Goal: Information Seeking & Learning: Learn about a topic

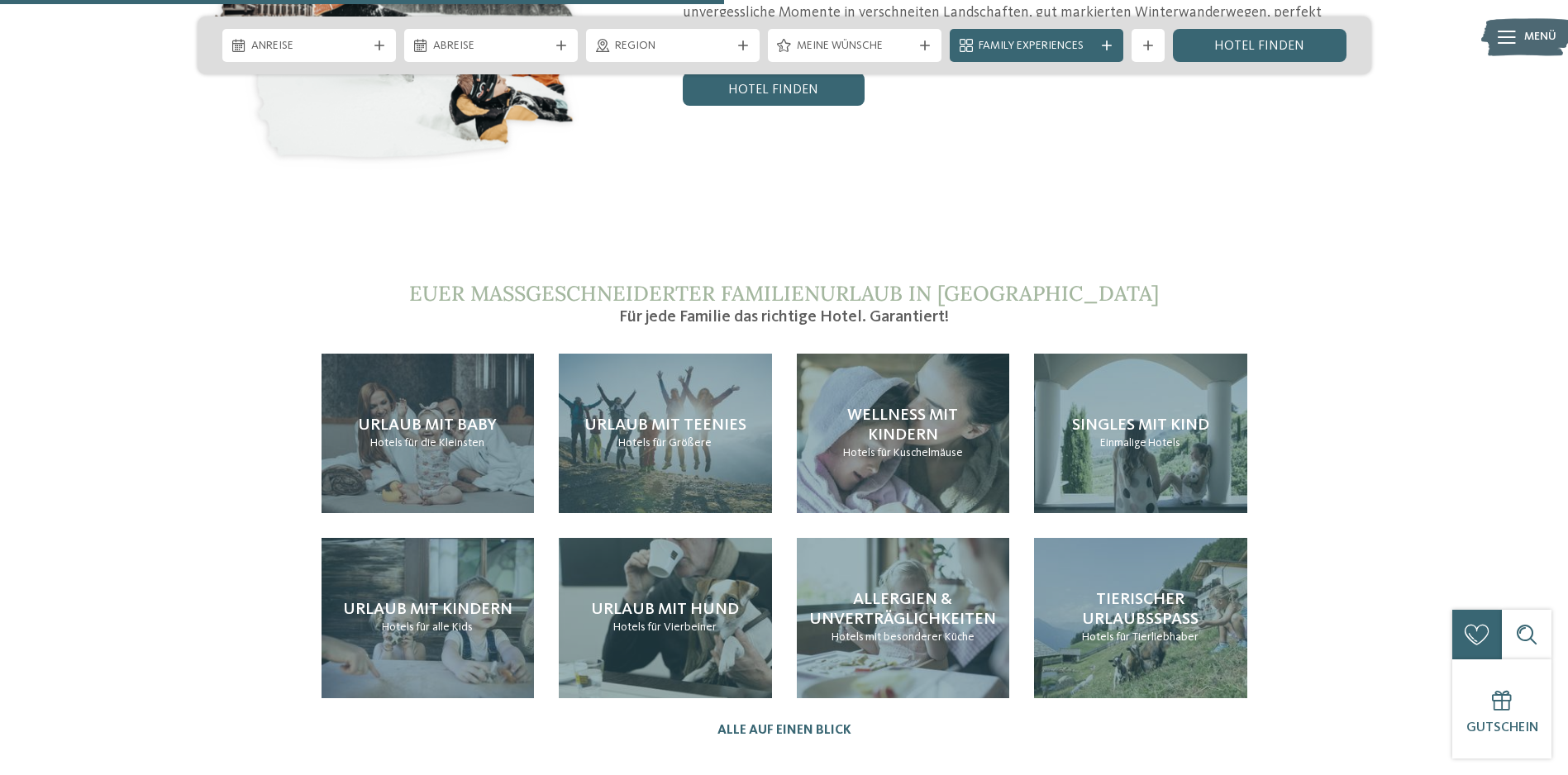
scroll to position [3552, 0]
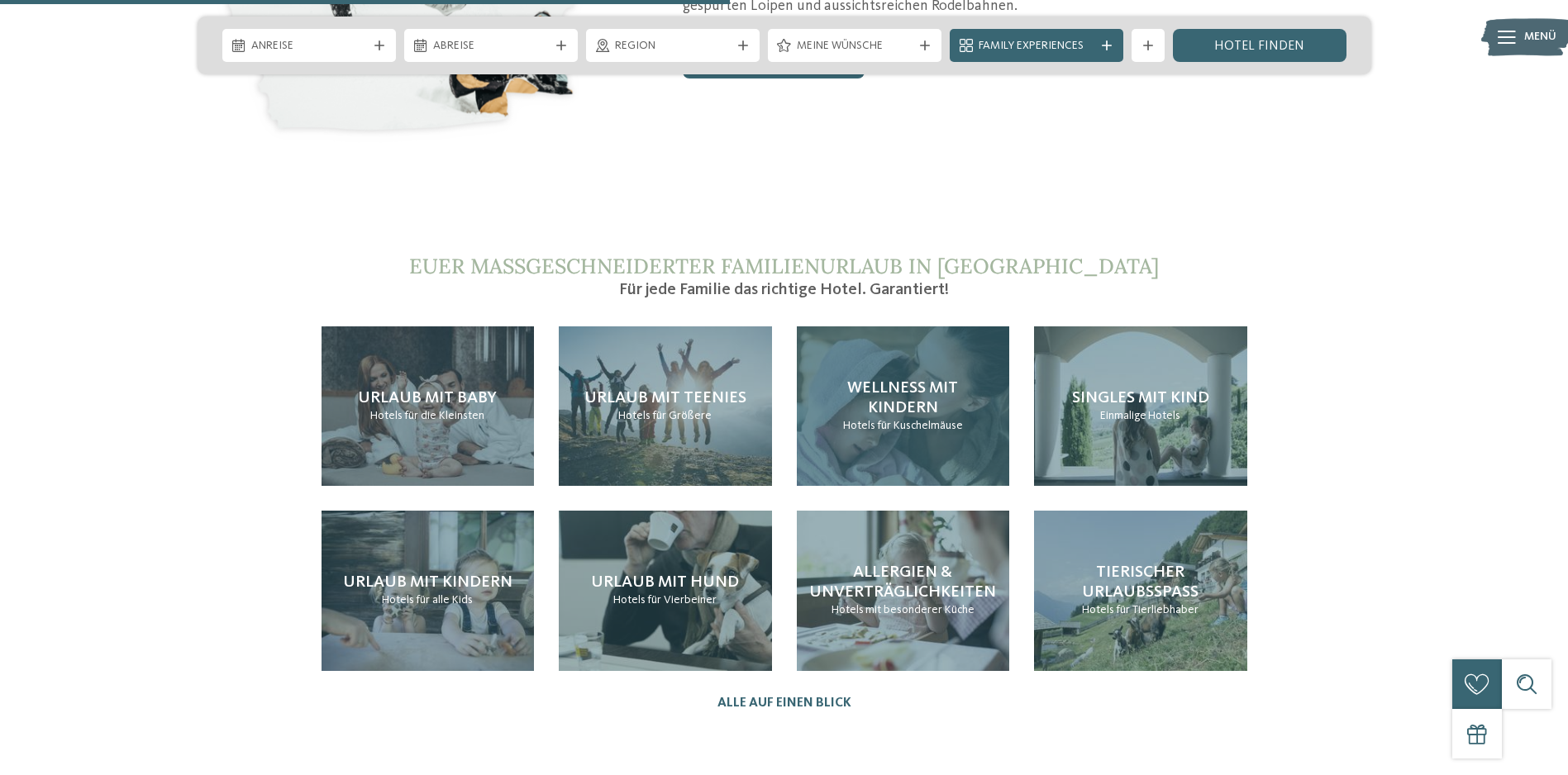
click at [902, 380] on span "Wellness mit Kindern" at bounding box center [902, 398] width 111 height 37
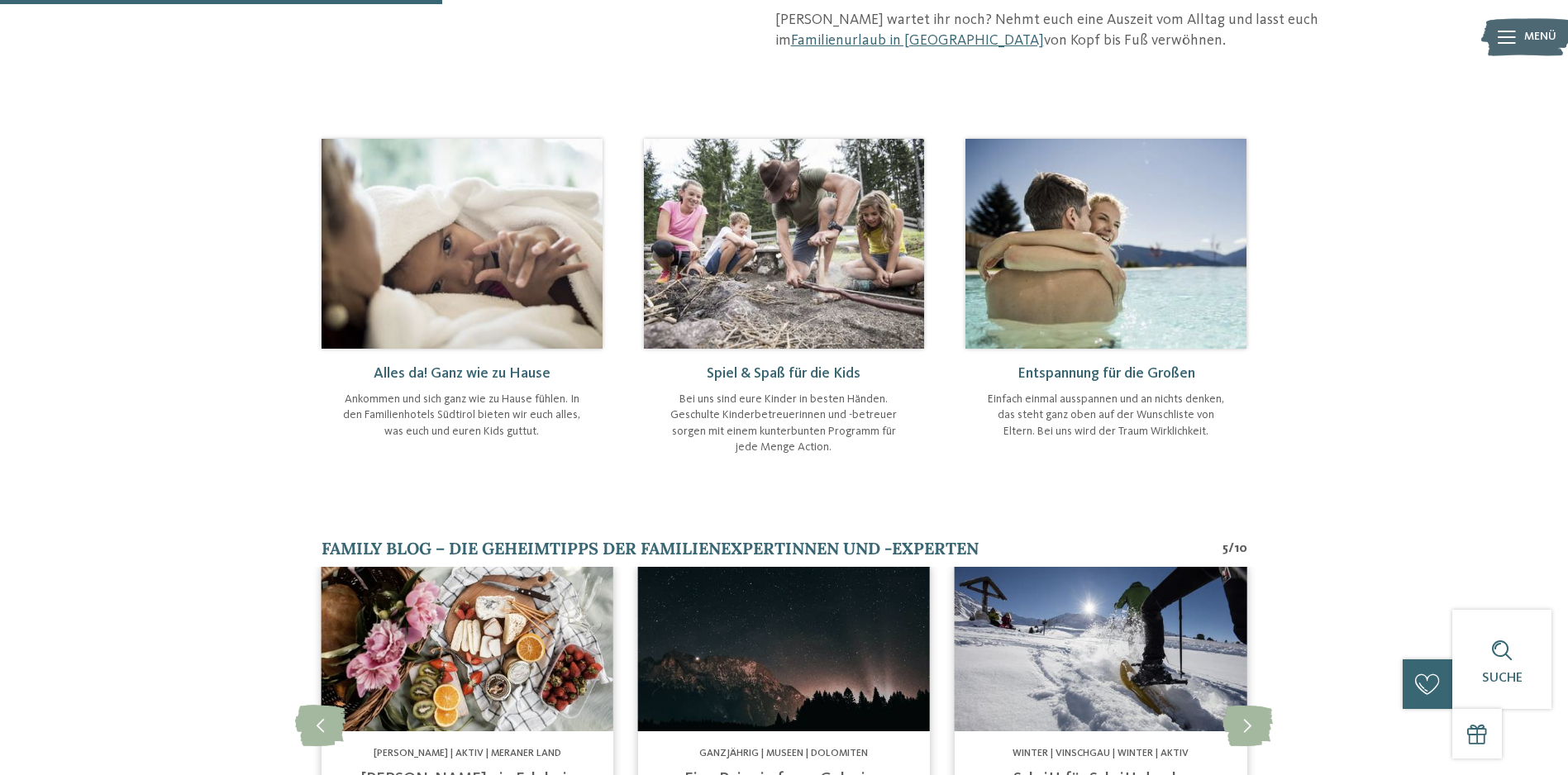
scroll to position [743, 0]
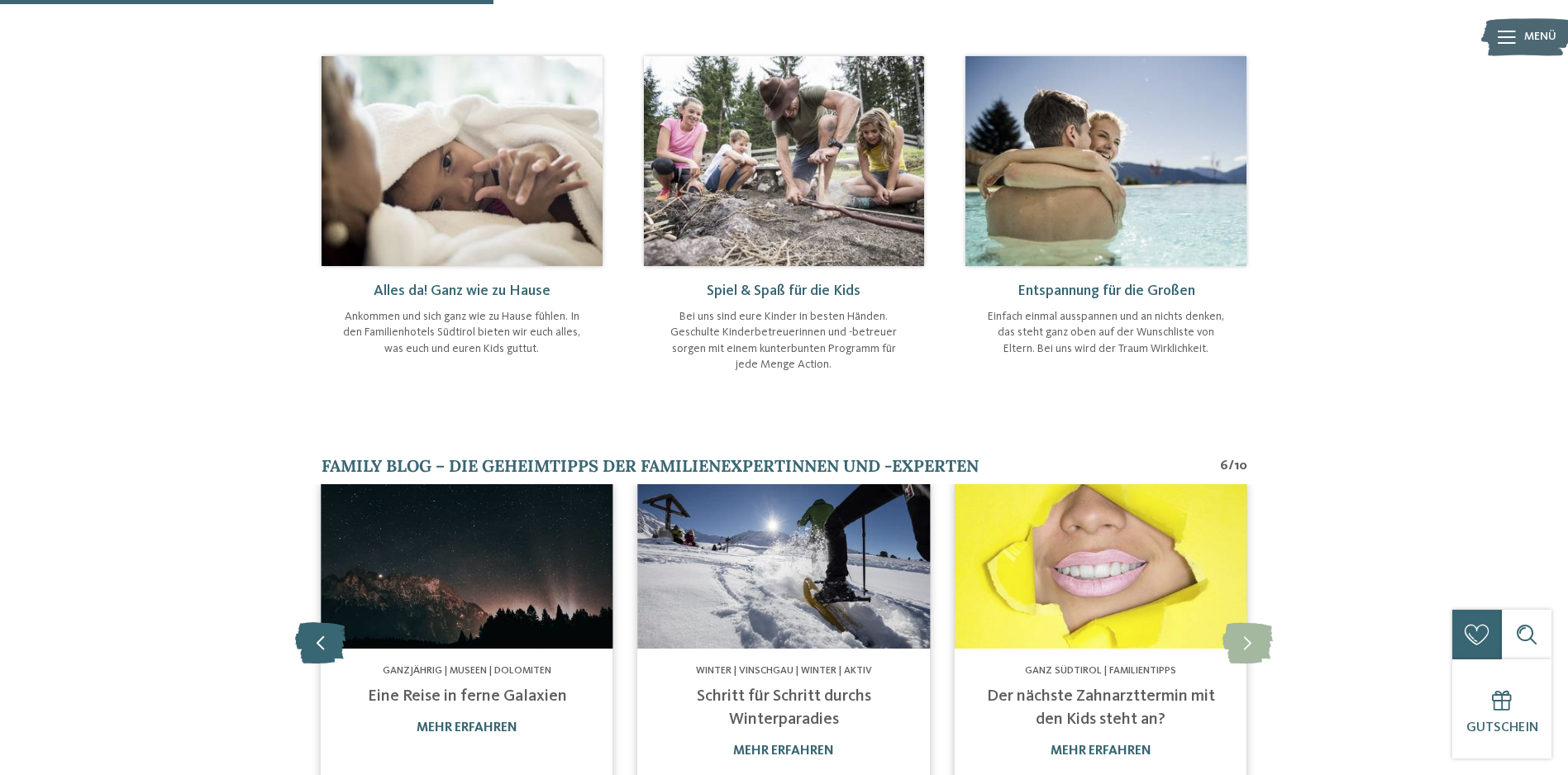
click at [311, 621] on icon at bounding box center [320, 642] width 51 height 42
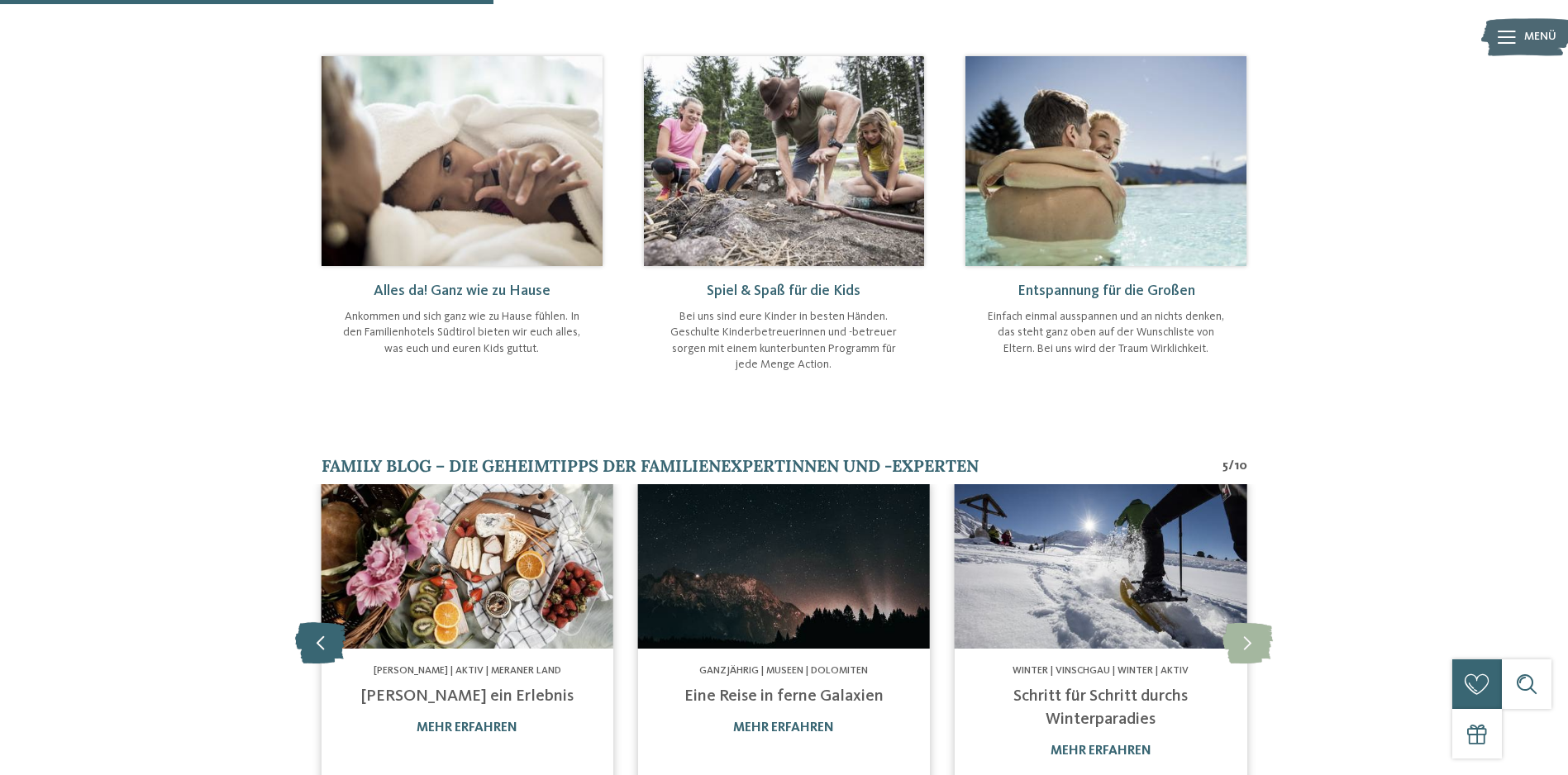
click at [312, 621] on icon at bounding box center [320, 642] width 51 height 42
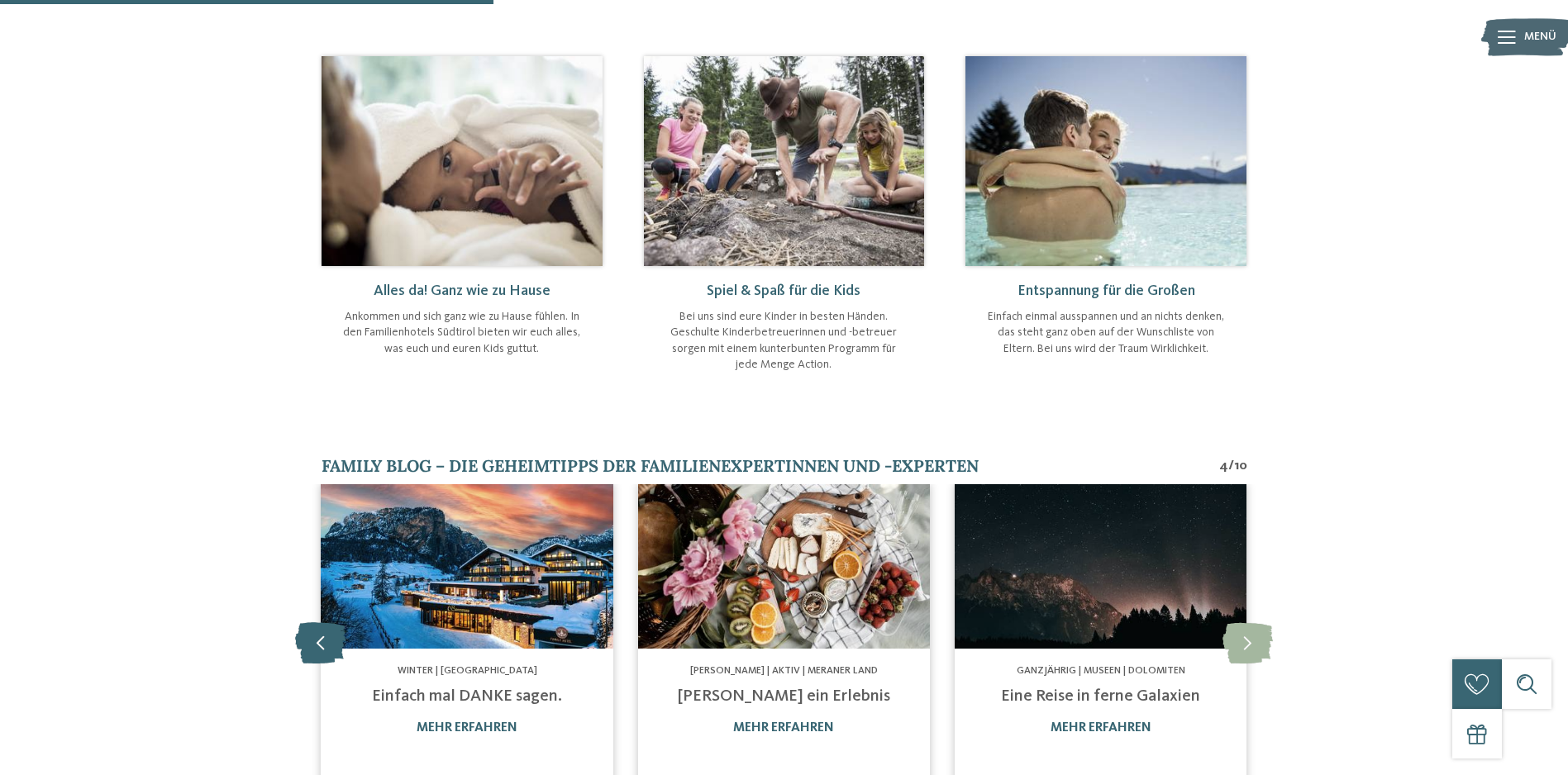
click at [312, 621] on icon at bounding box center [320, 642] width 51 height 42
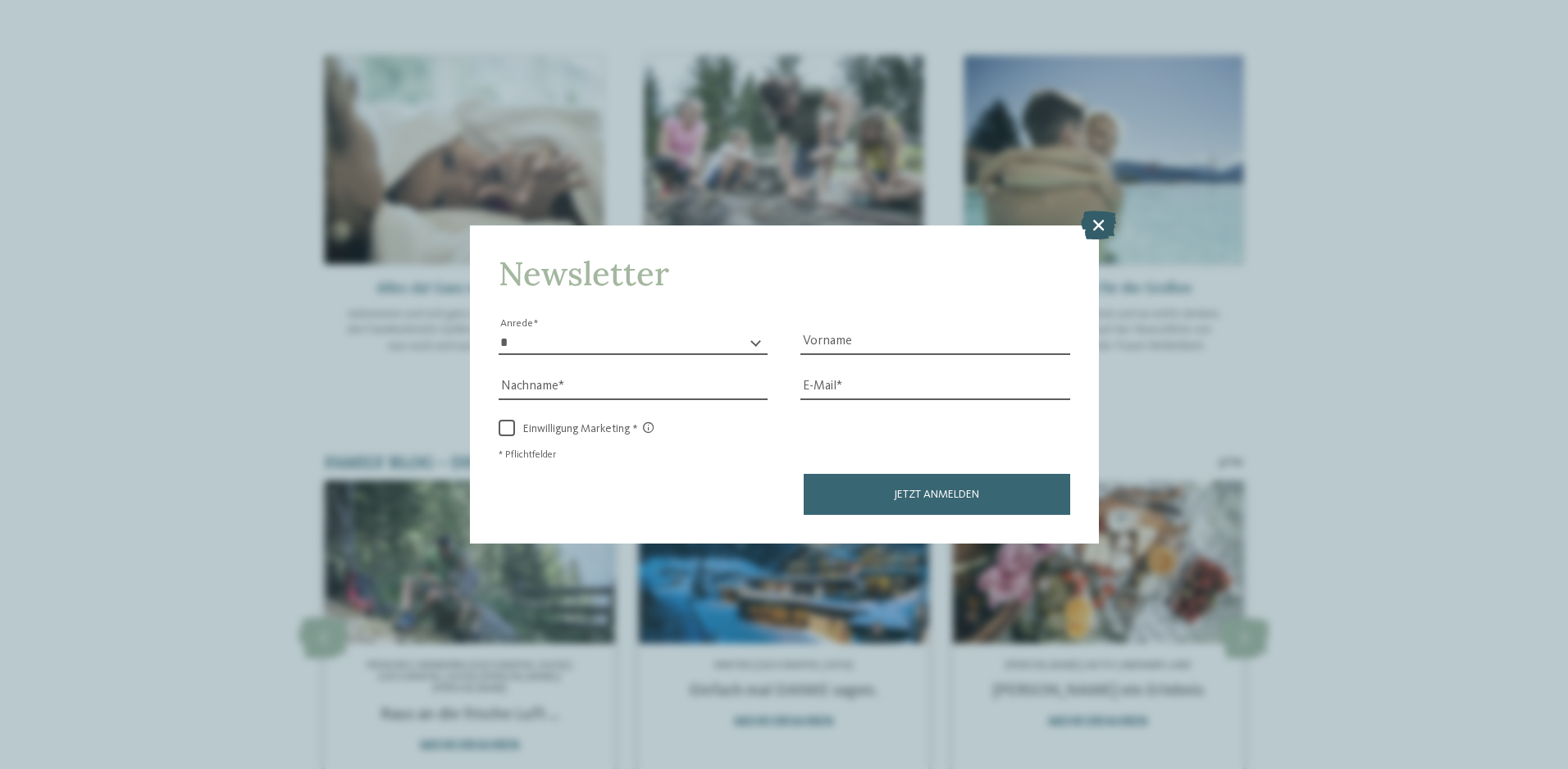
click at [1101, 223] on icon at bounding box center [1098, 224] width 35 height 29
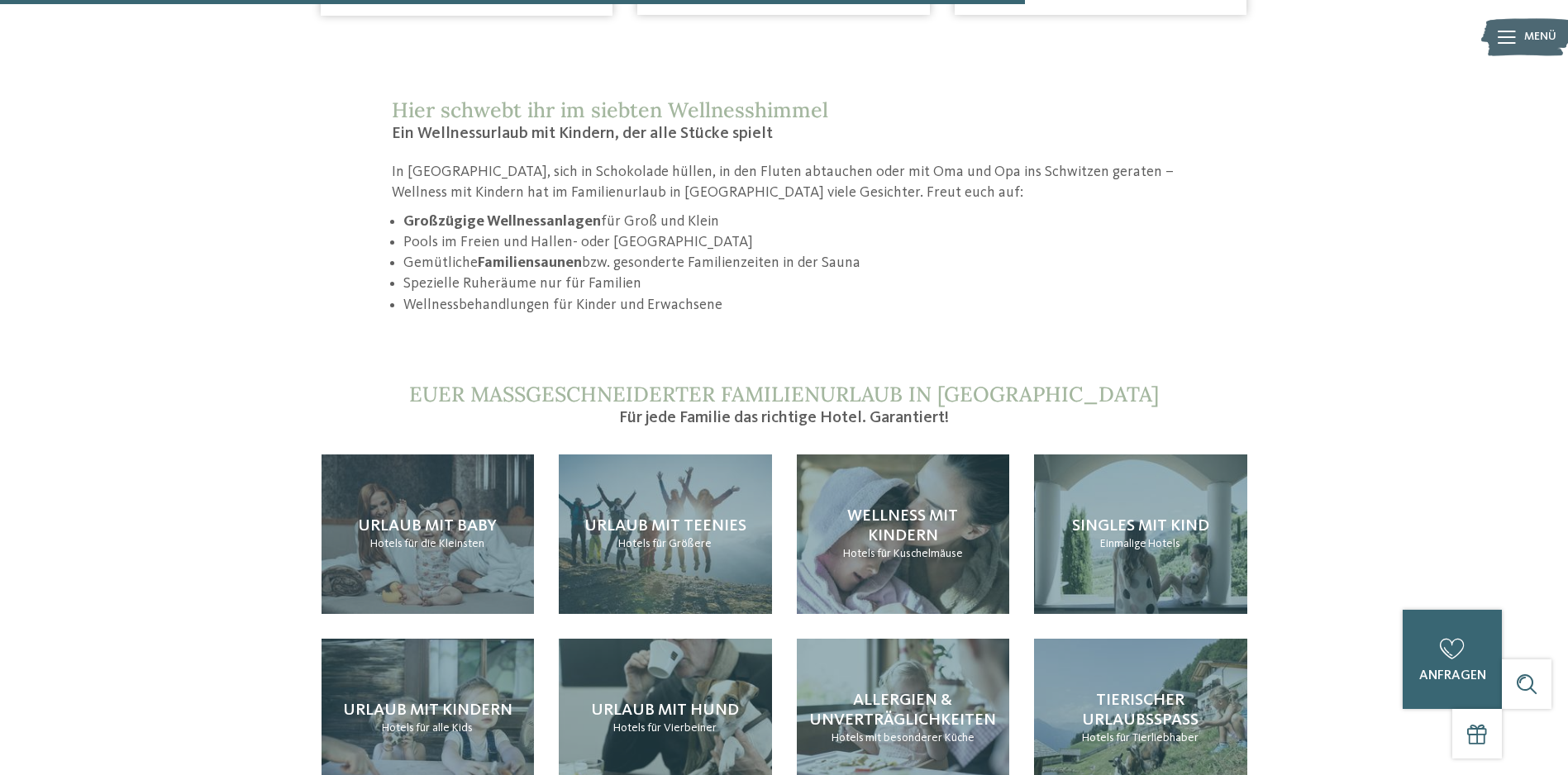
scroll to position [1570, 0]
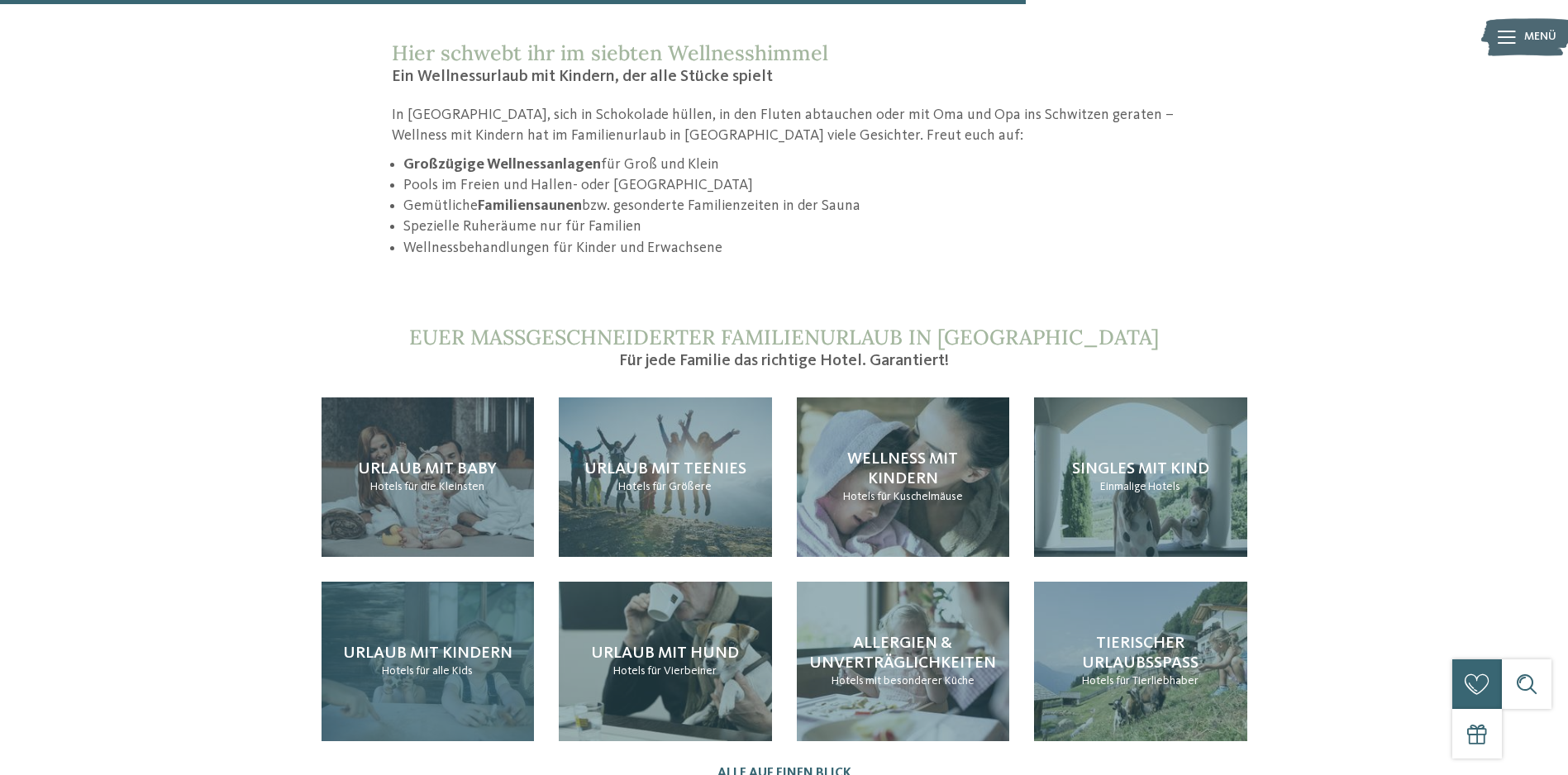
drag, startPoint x: 397, startPoint y: 608, endPoint x: 376, endPoint y: 606, distance: 21.1
click at [397, 608] on div "Urlaub mit Kindern Hotels für alle Kids" at bounding box center [428, 661] width 214 height 159
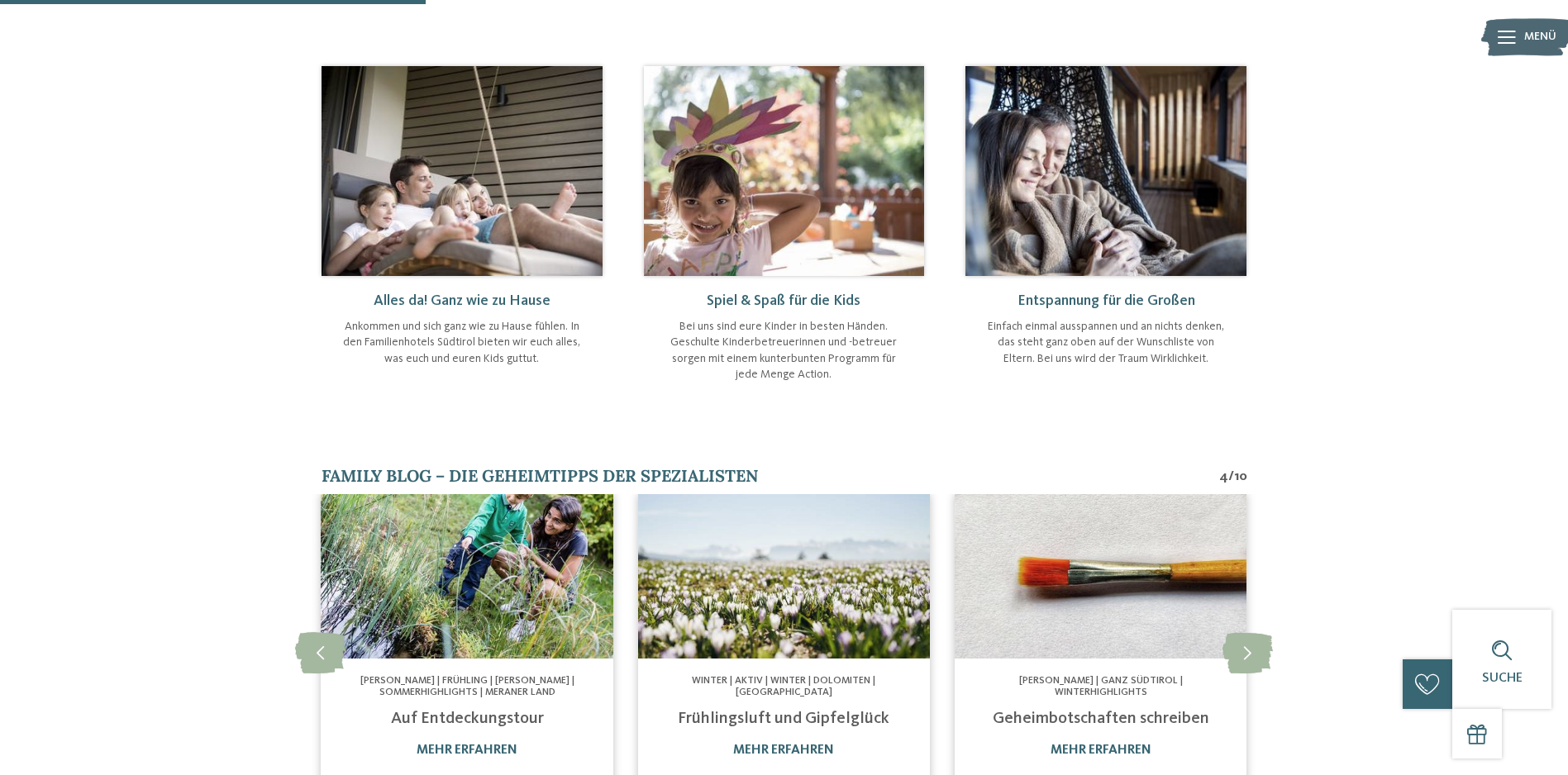
scroll to position [743, 0]
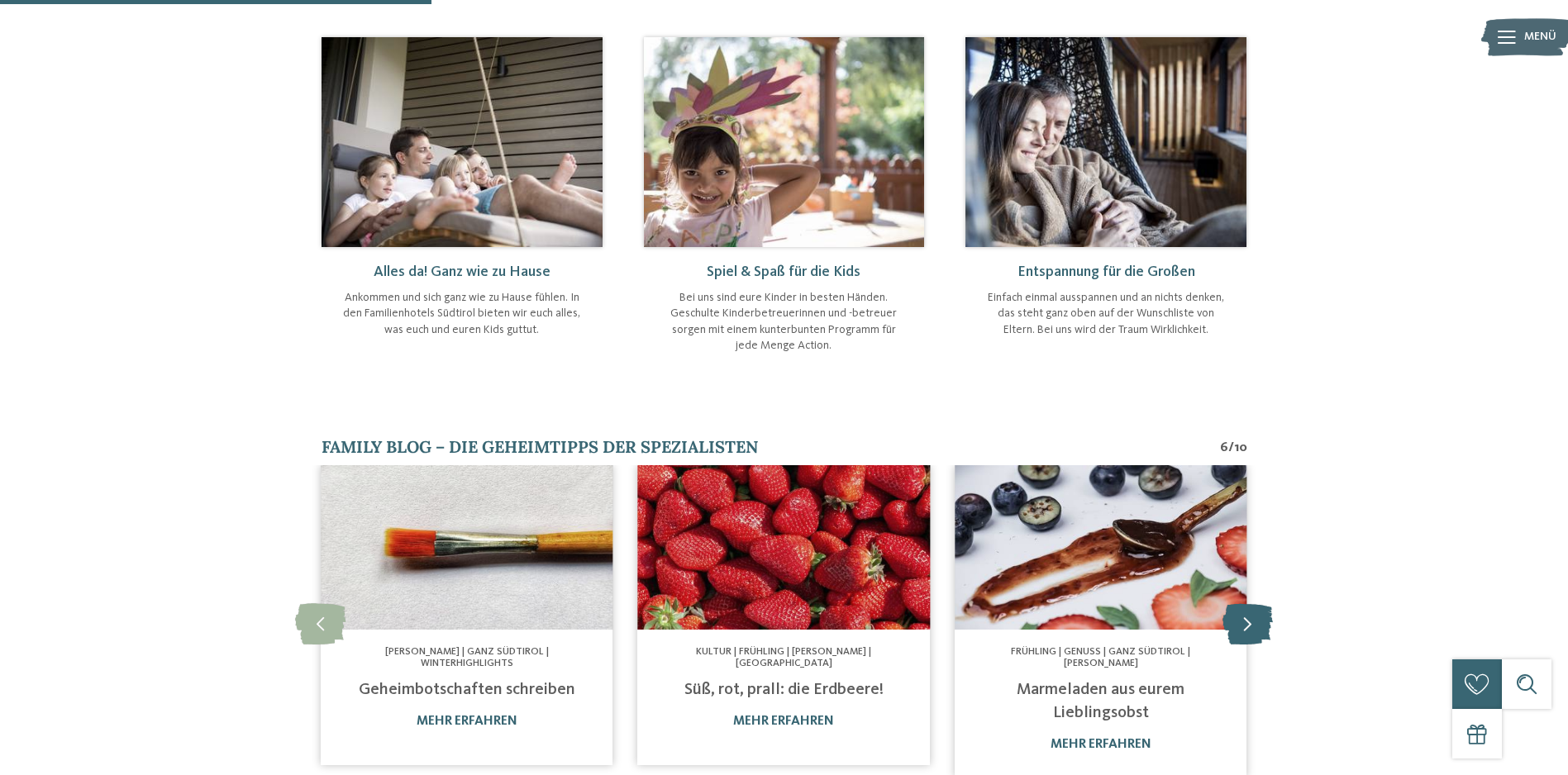
click at [1255, 602] on icon at bounding box center [1247, 623] width 51 height 42
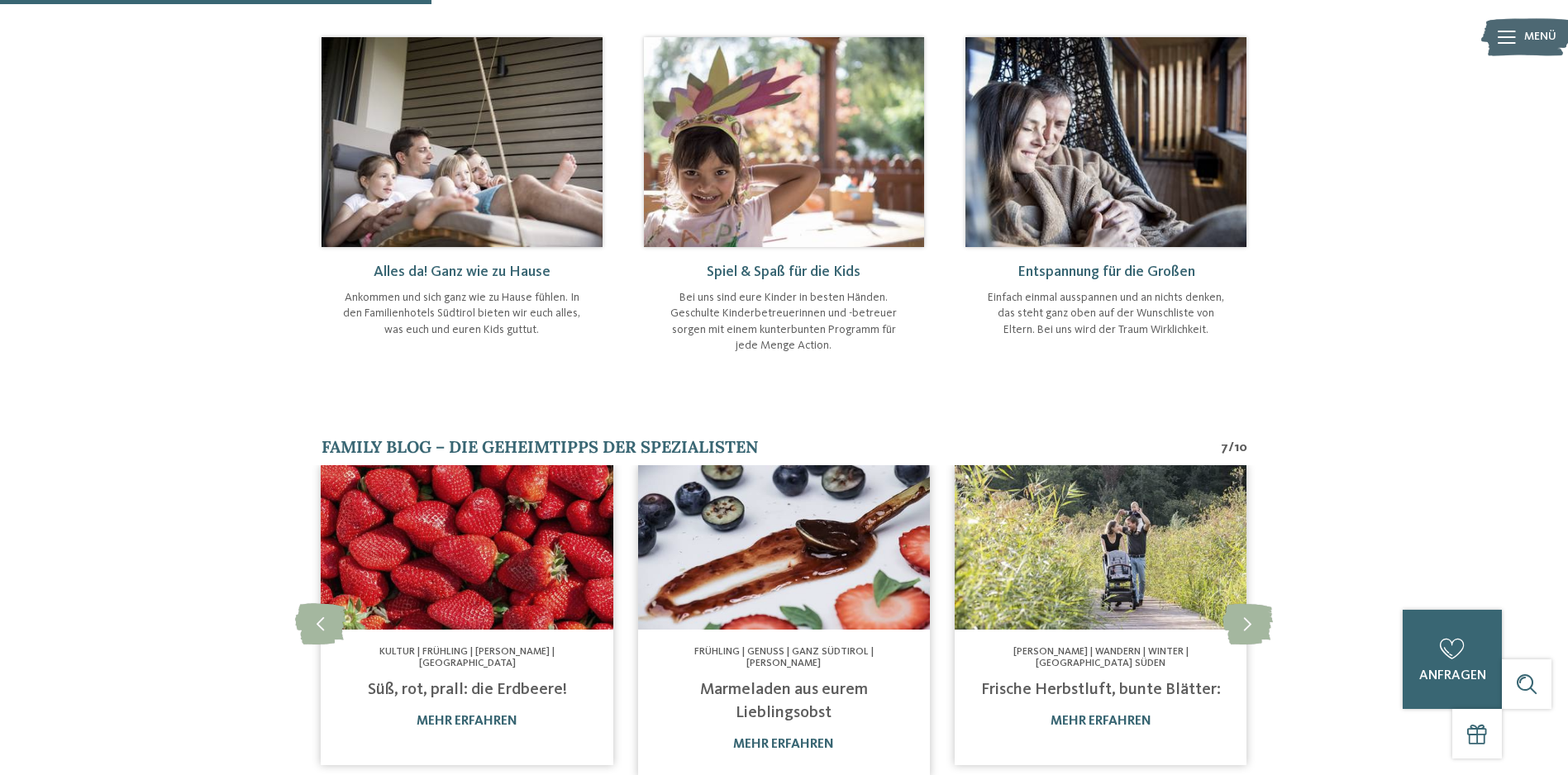
click at [1106, 681] on link "Frische Herbstluft, bunte Blätter:" at bounding box center [1100, 689] width 239 height 17
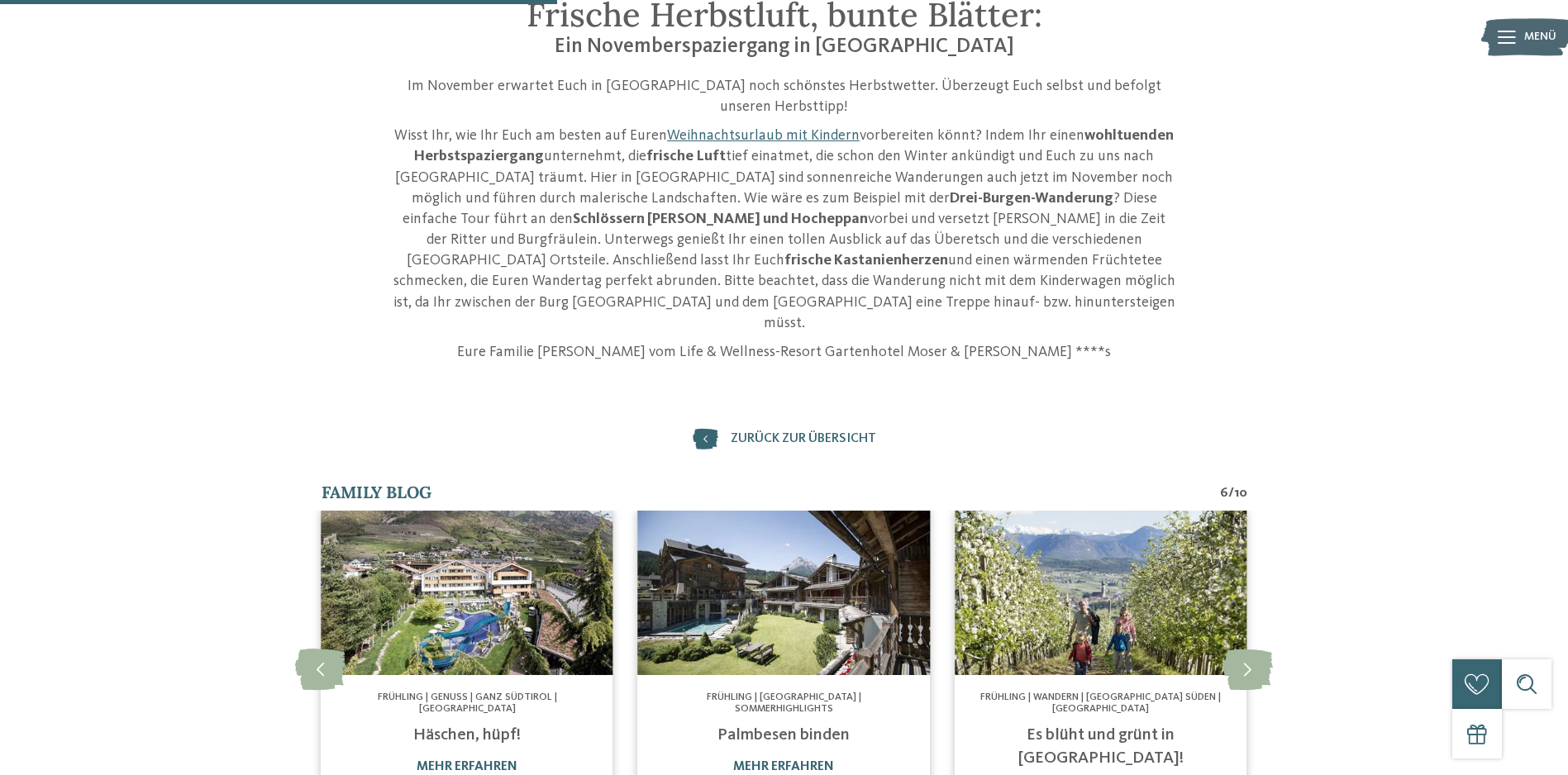
scroll to position [496, 0]
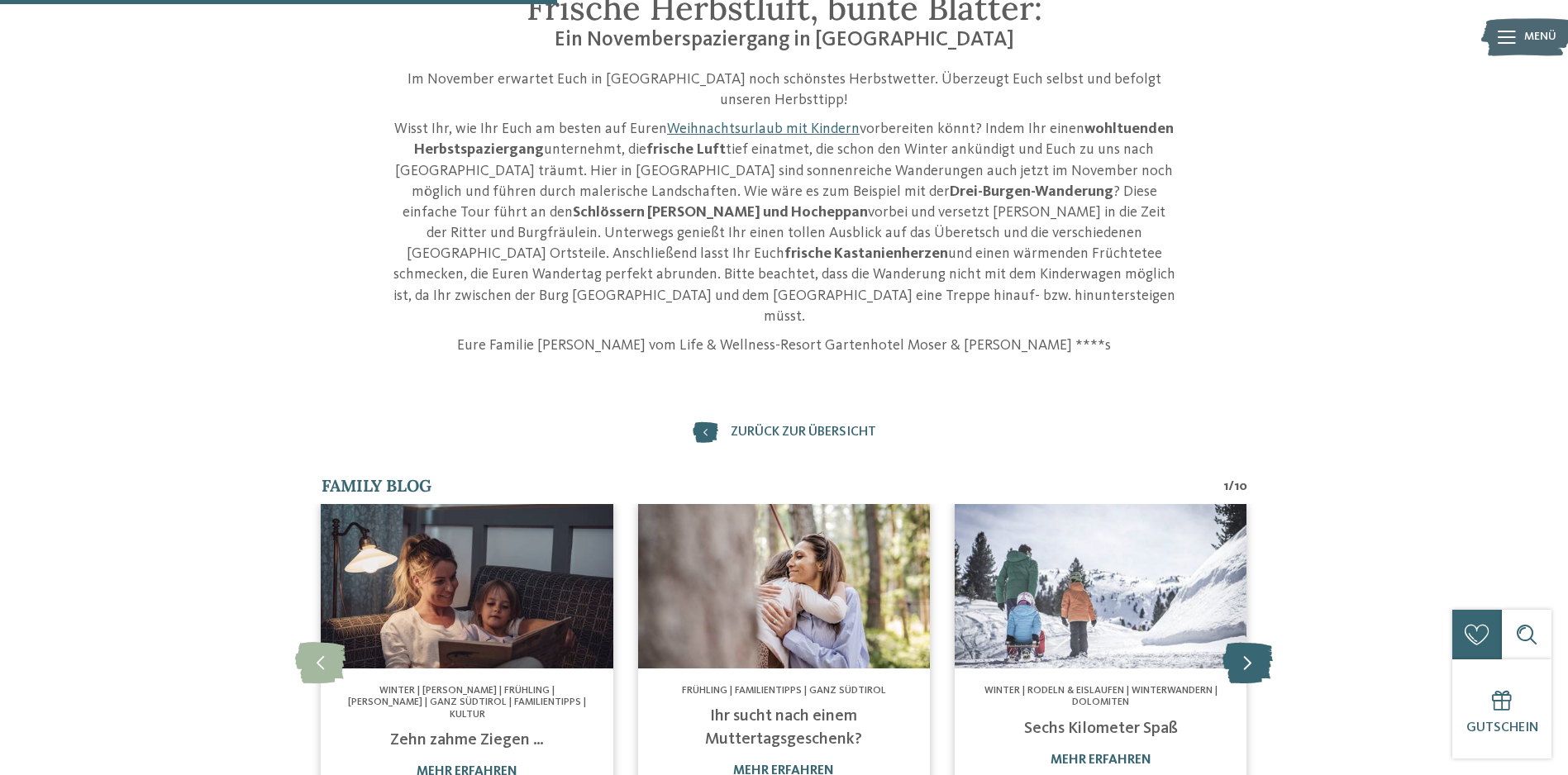
click at [1246, 642] on icon at bounding box center [1247, 663] width 51 height 42
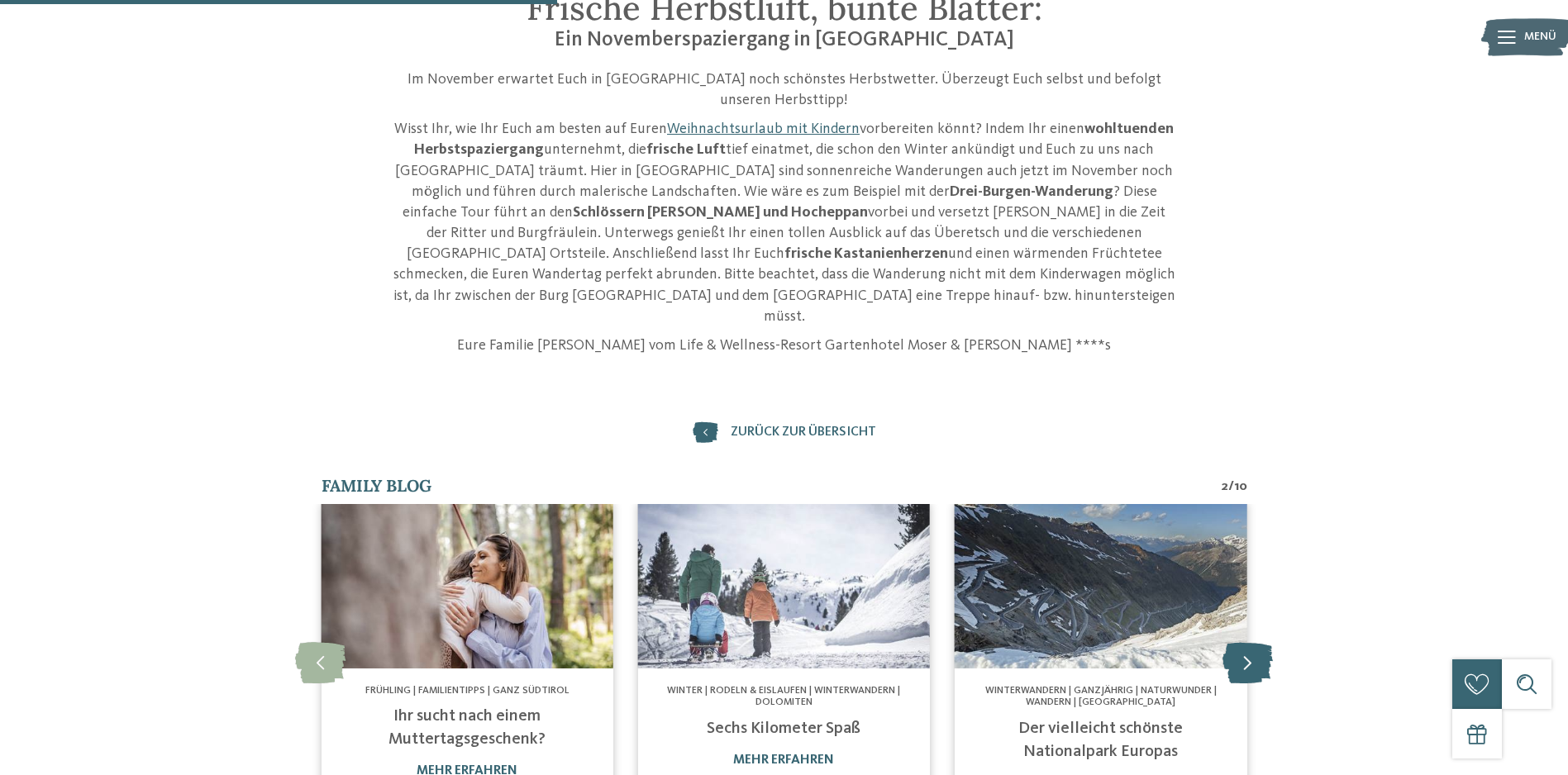
click at [1248, 642] on icon at bounding box center [1247, 663] width 51 height 42
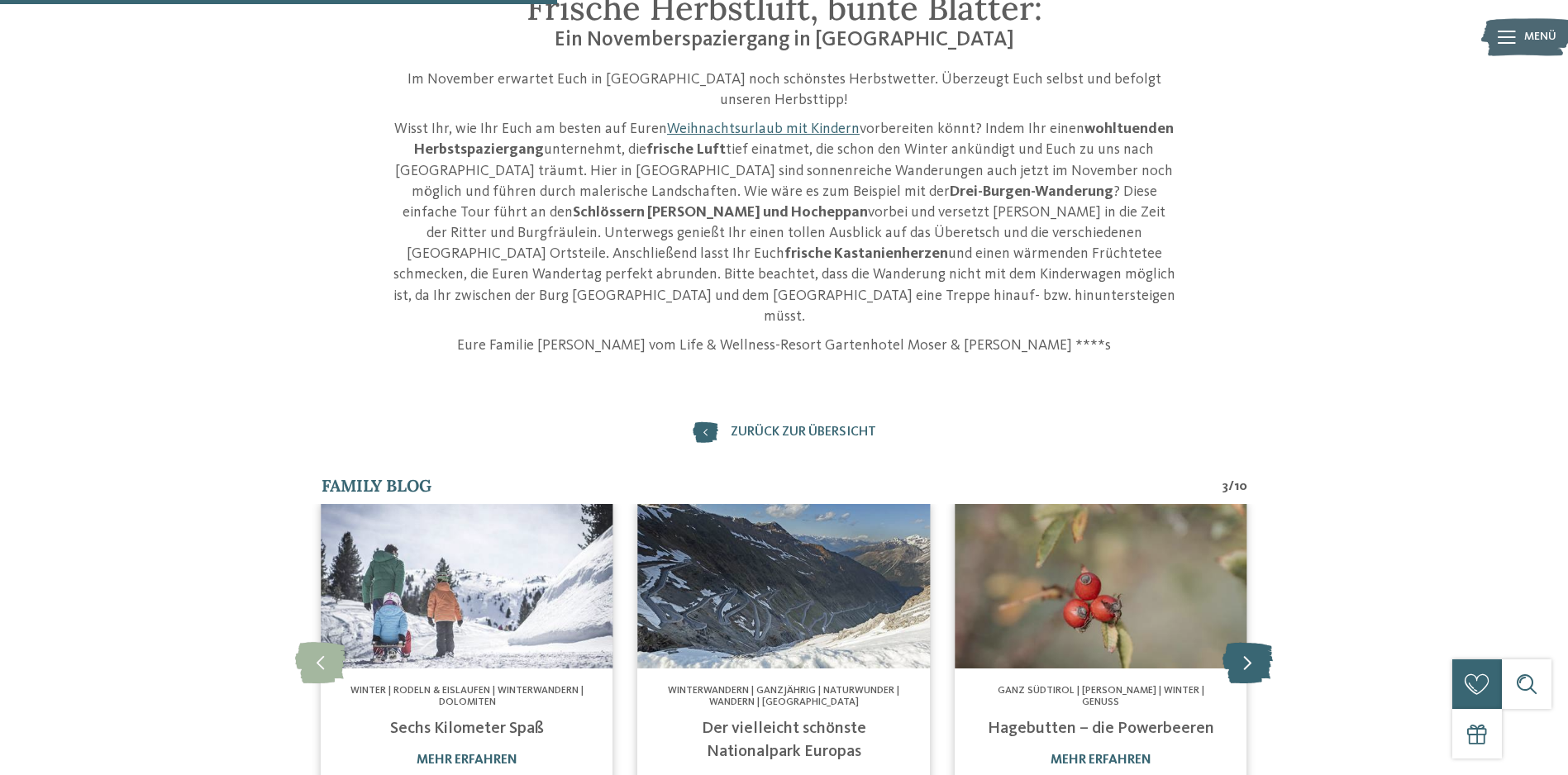
click at [1248, 642] on icon at bounding box center [1247, 663] width 51 height 42
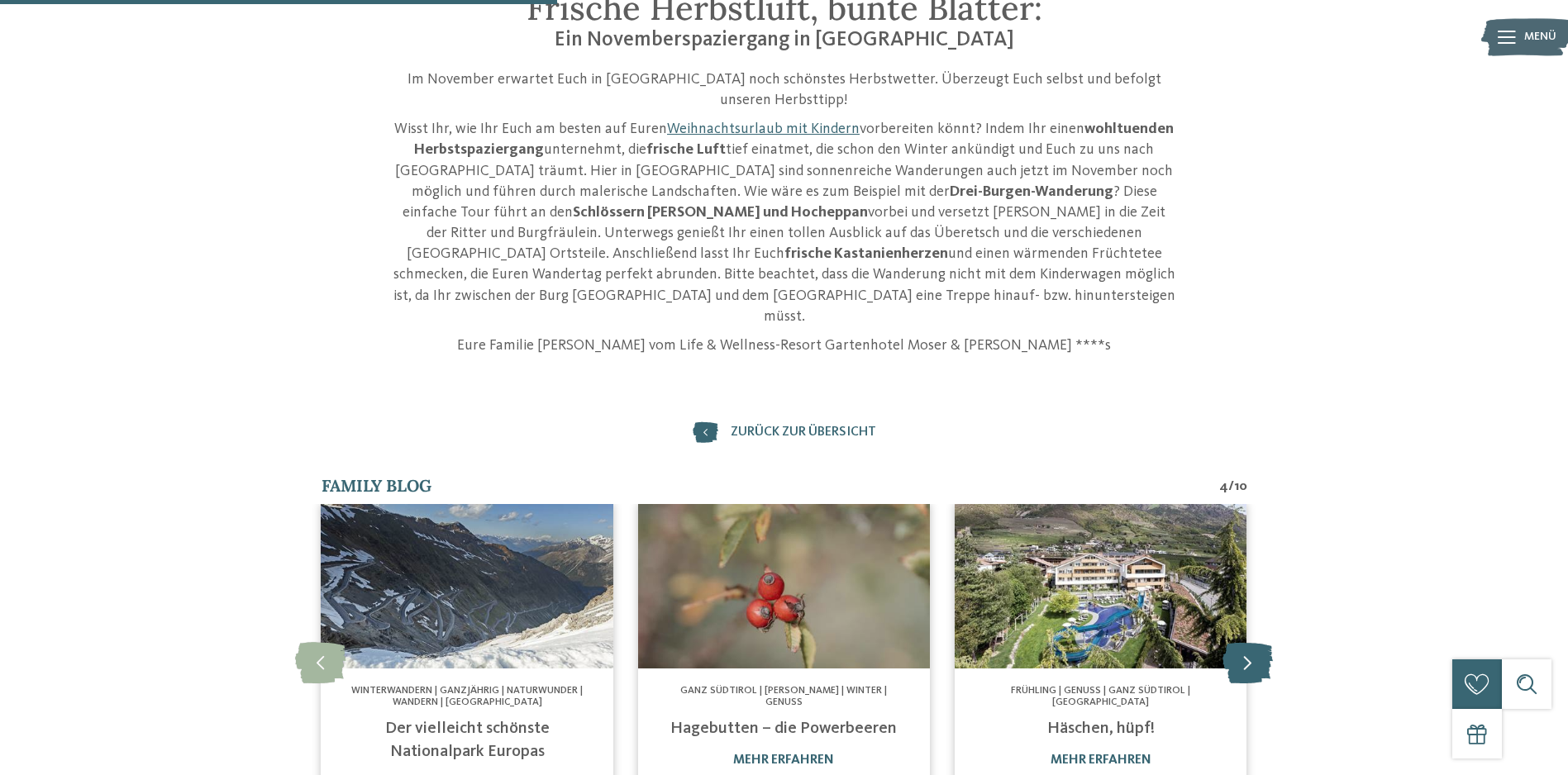
click at [1248, 642] on icon at bounding box center [1247, 663] width 51 height 42
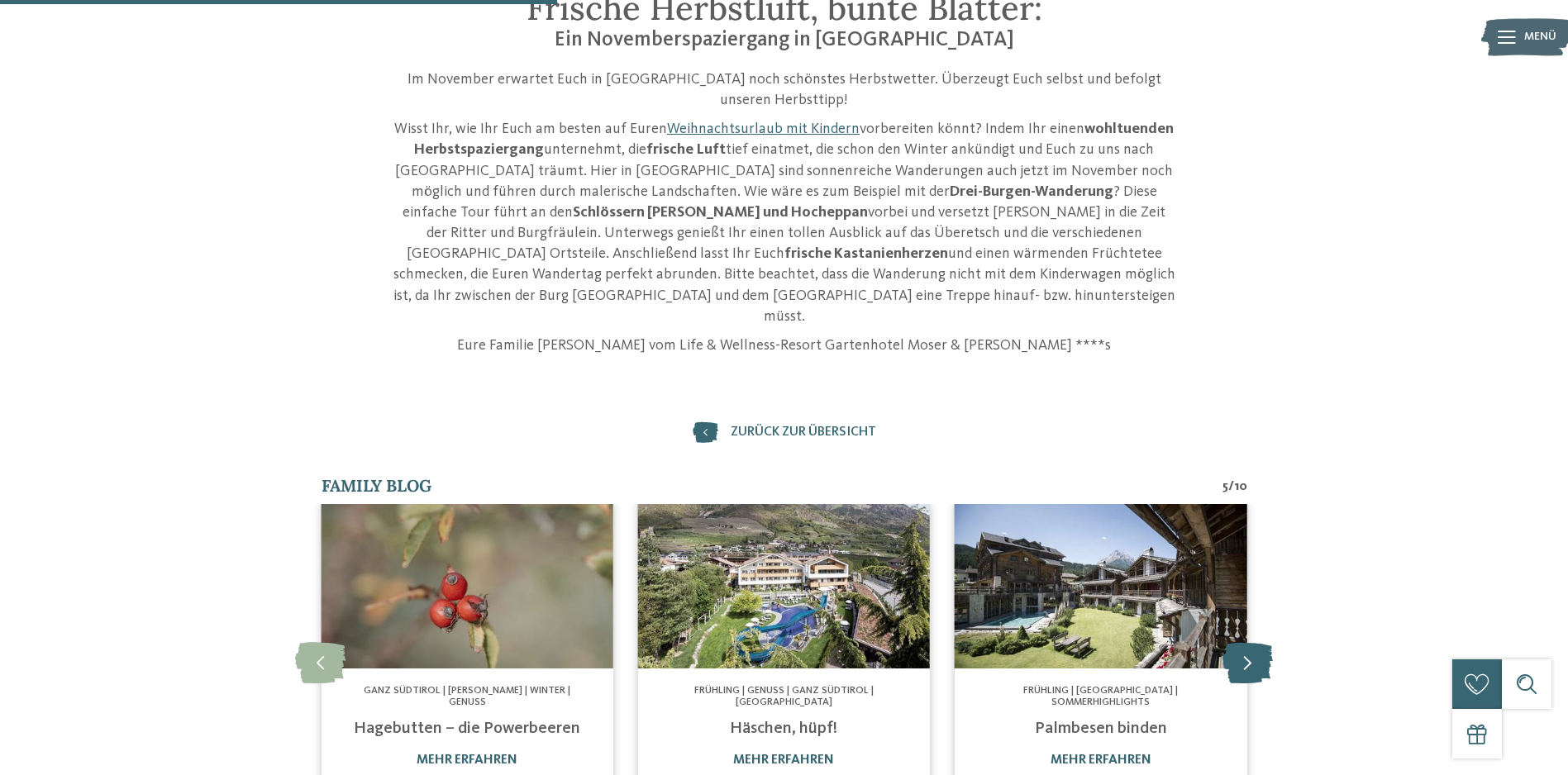
click at [1248, 642] on icon at bounding box center [1247, 663] width 51 height 42
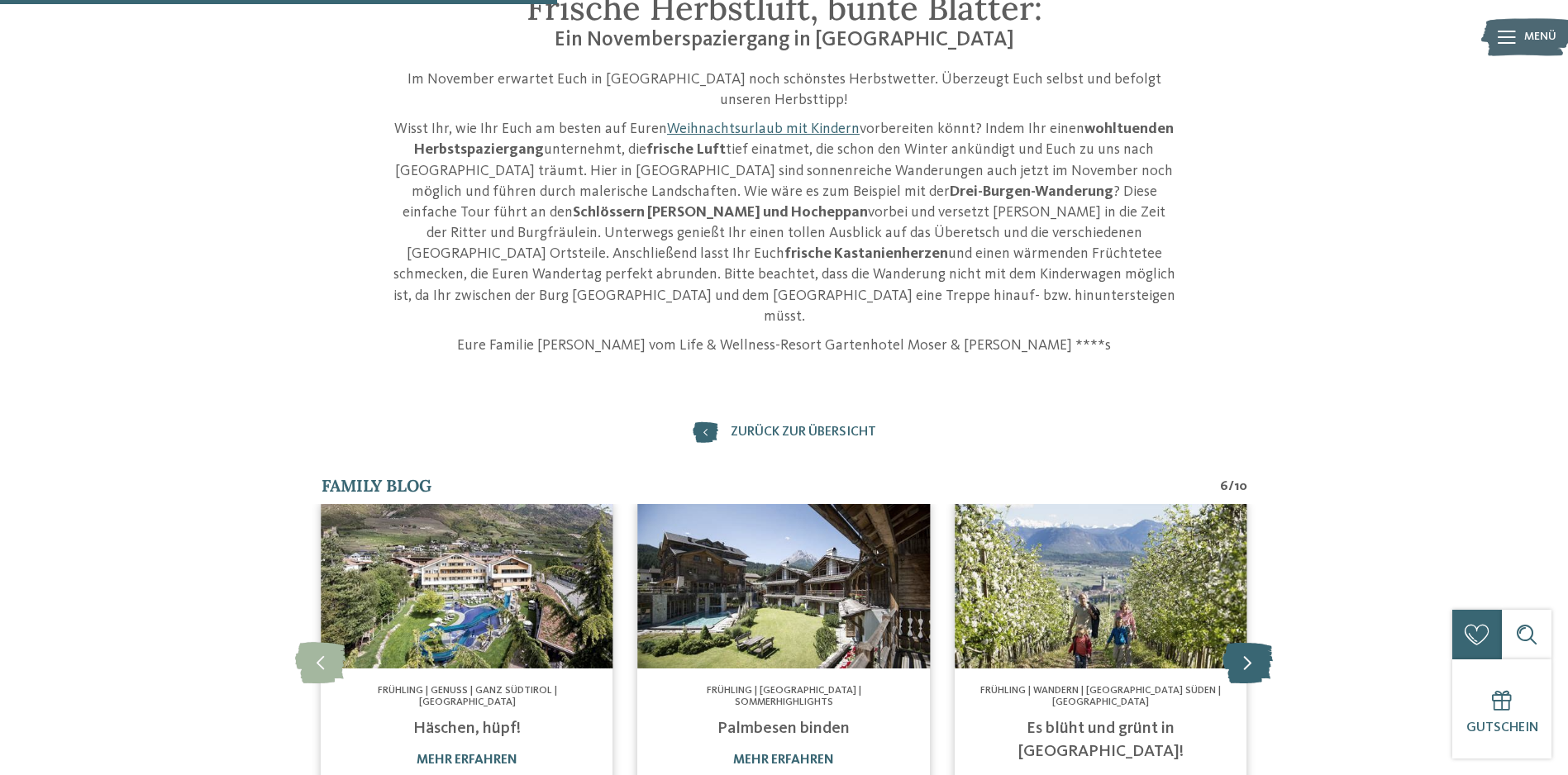
click at [1248, 642] on icon at bounding box center [1247, 663] width 51 height 42
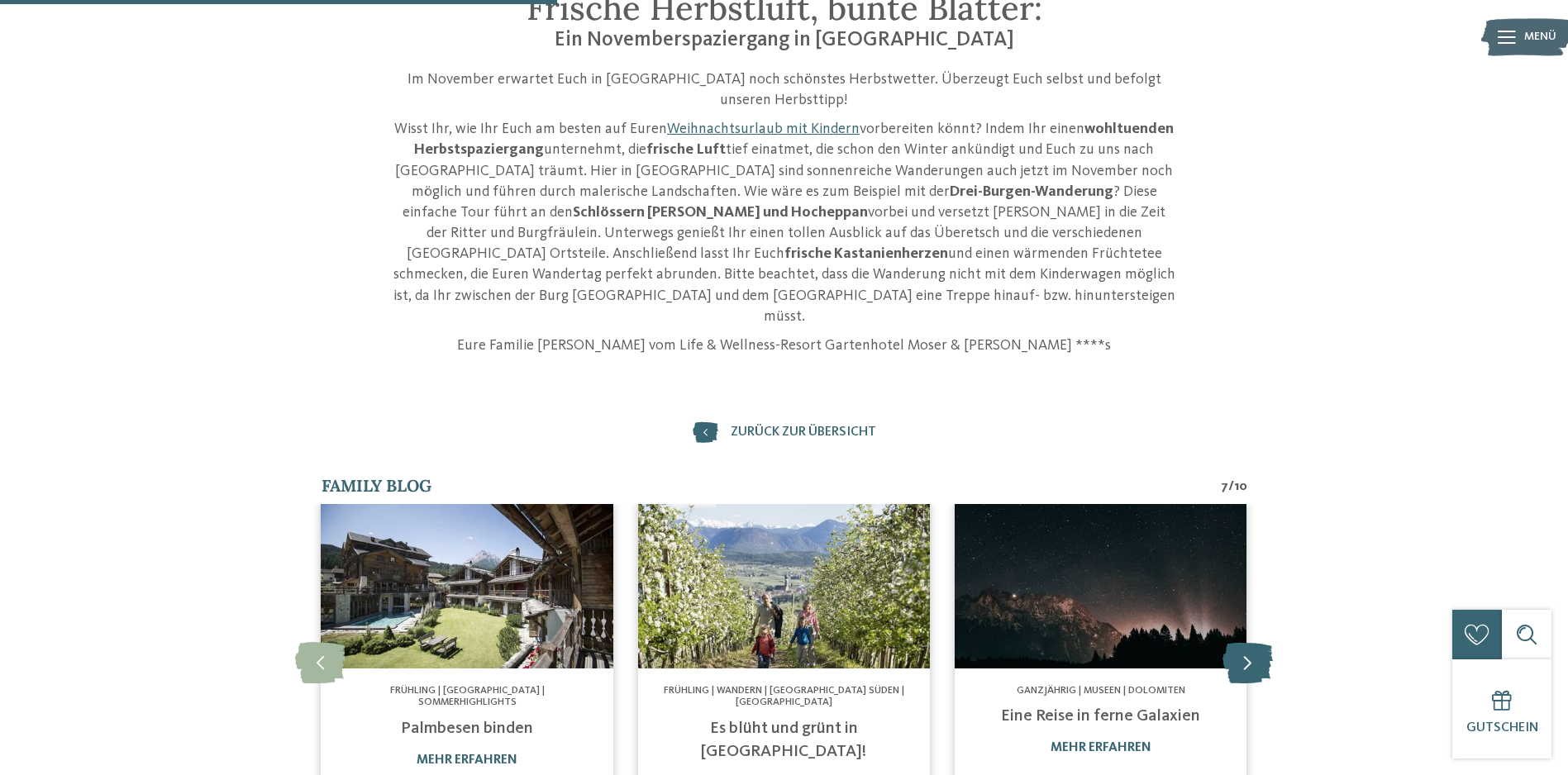
click at [1248, 642] on icon at bounding box center [1247, 663] width 51 height 42
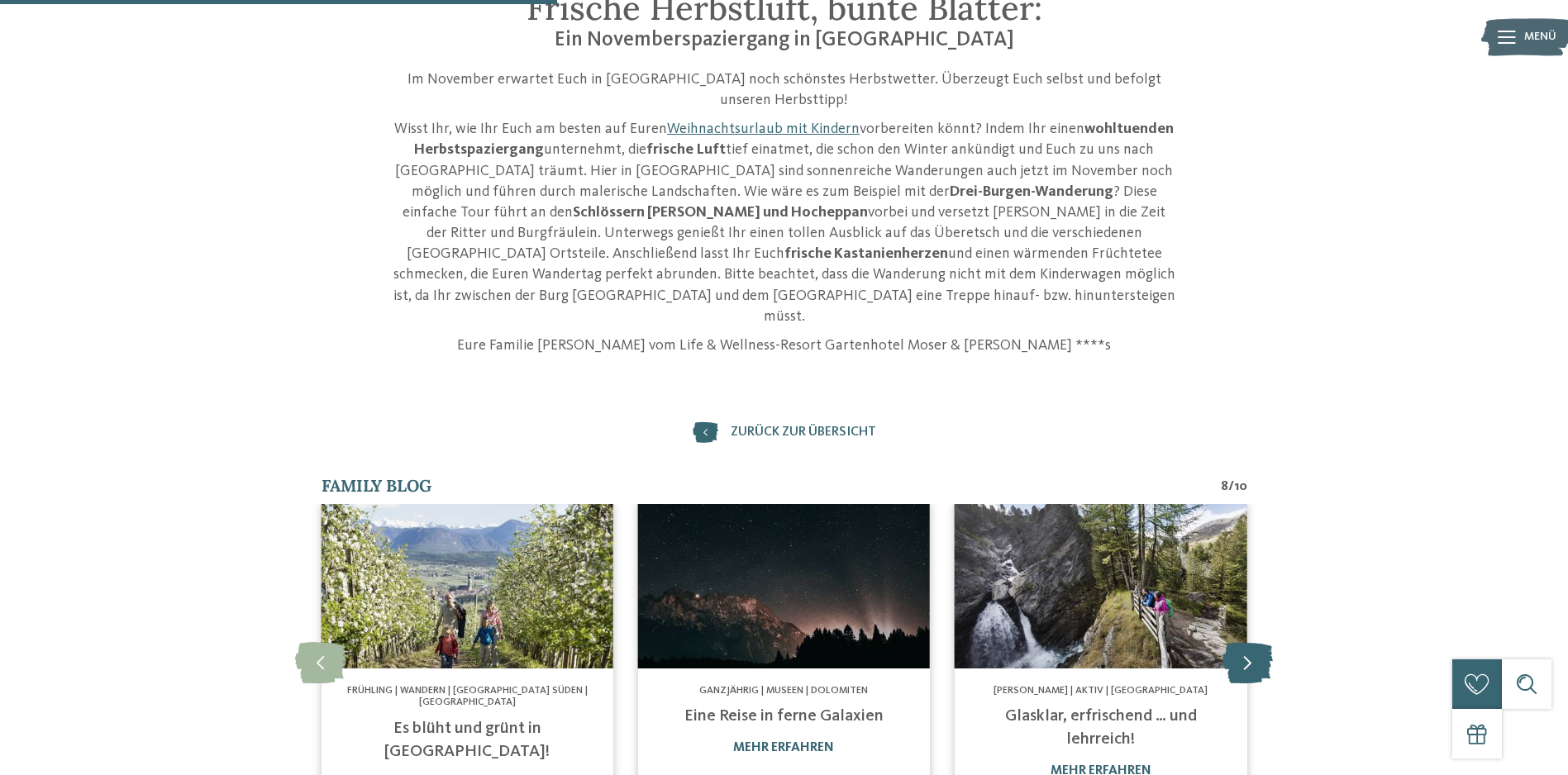
click at [1248, 642] on icon at bounding box center [1247, 663] width 51 height 42
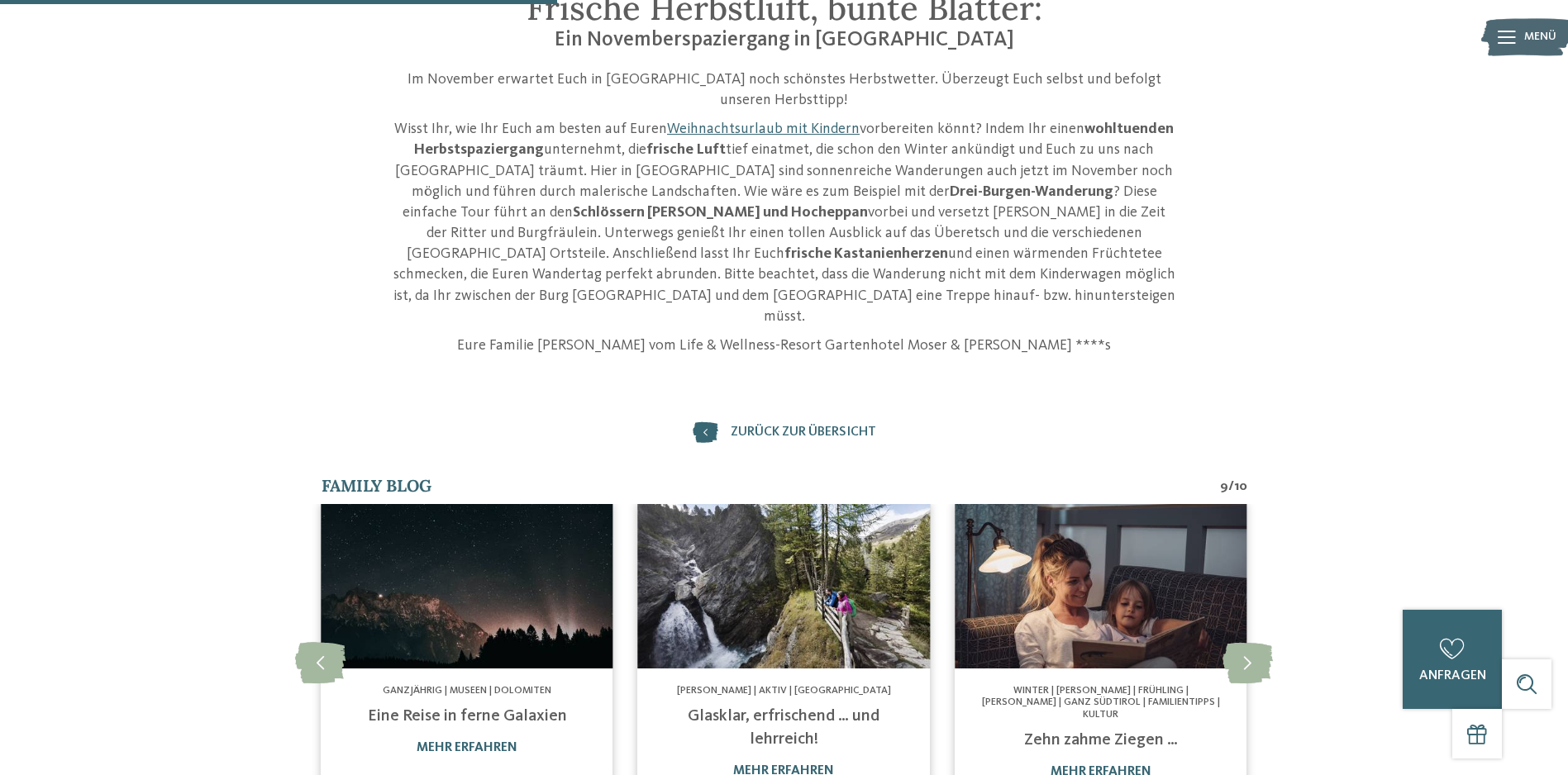
click at [1077, 732] on link "Zehn zahme Ziegen …" at bounding box center [1100, 740] width 154 height 17
